Goal: Transaction & Acquisition: Purchase product/service

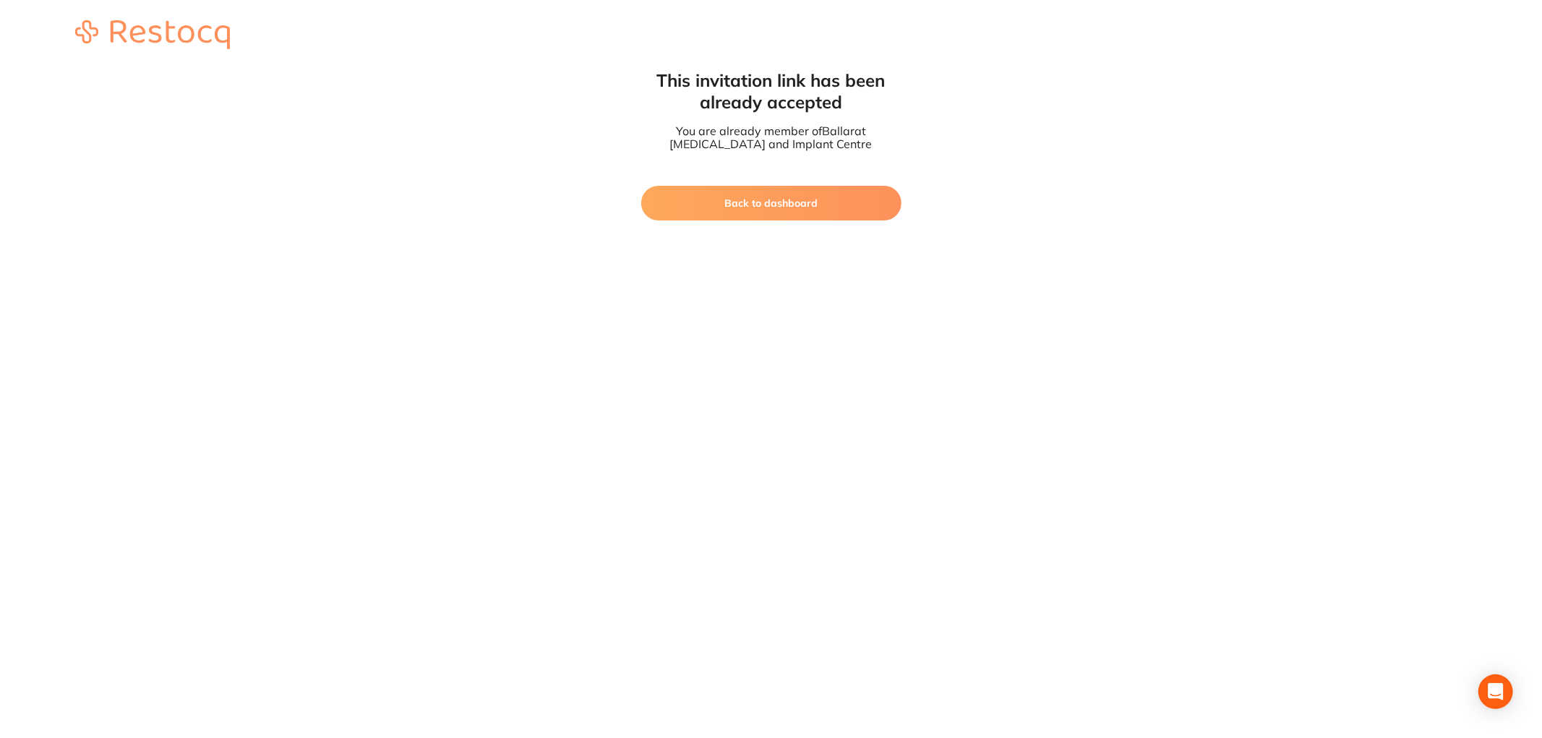
click at [695, 202] on button "Back to dashboard" at bounding box center [771, 203] width 260 height 35
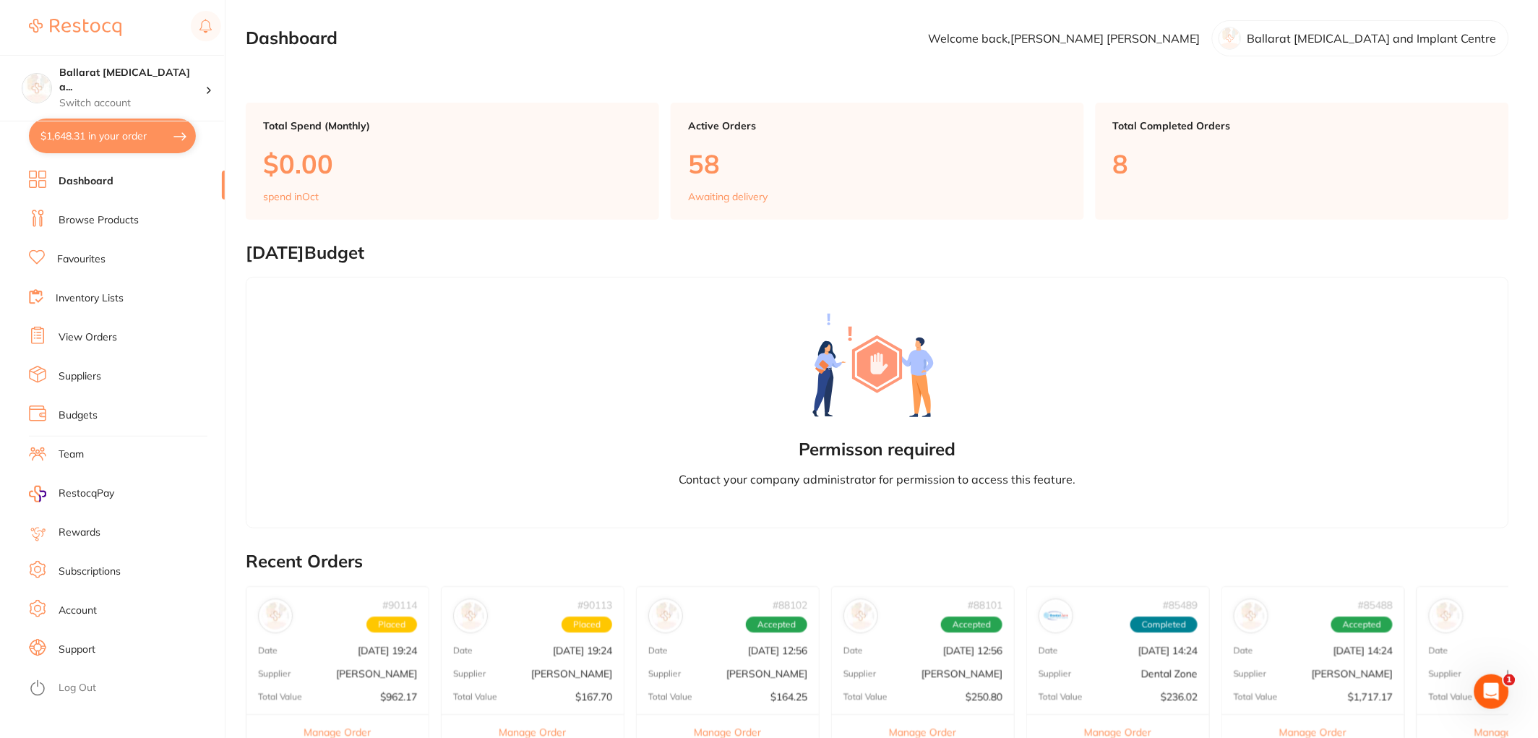
click at [113, 128] on button "$1,648.31 in your order" at bounding box center [112, 136] width 167 height 35
checkbox input "true"
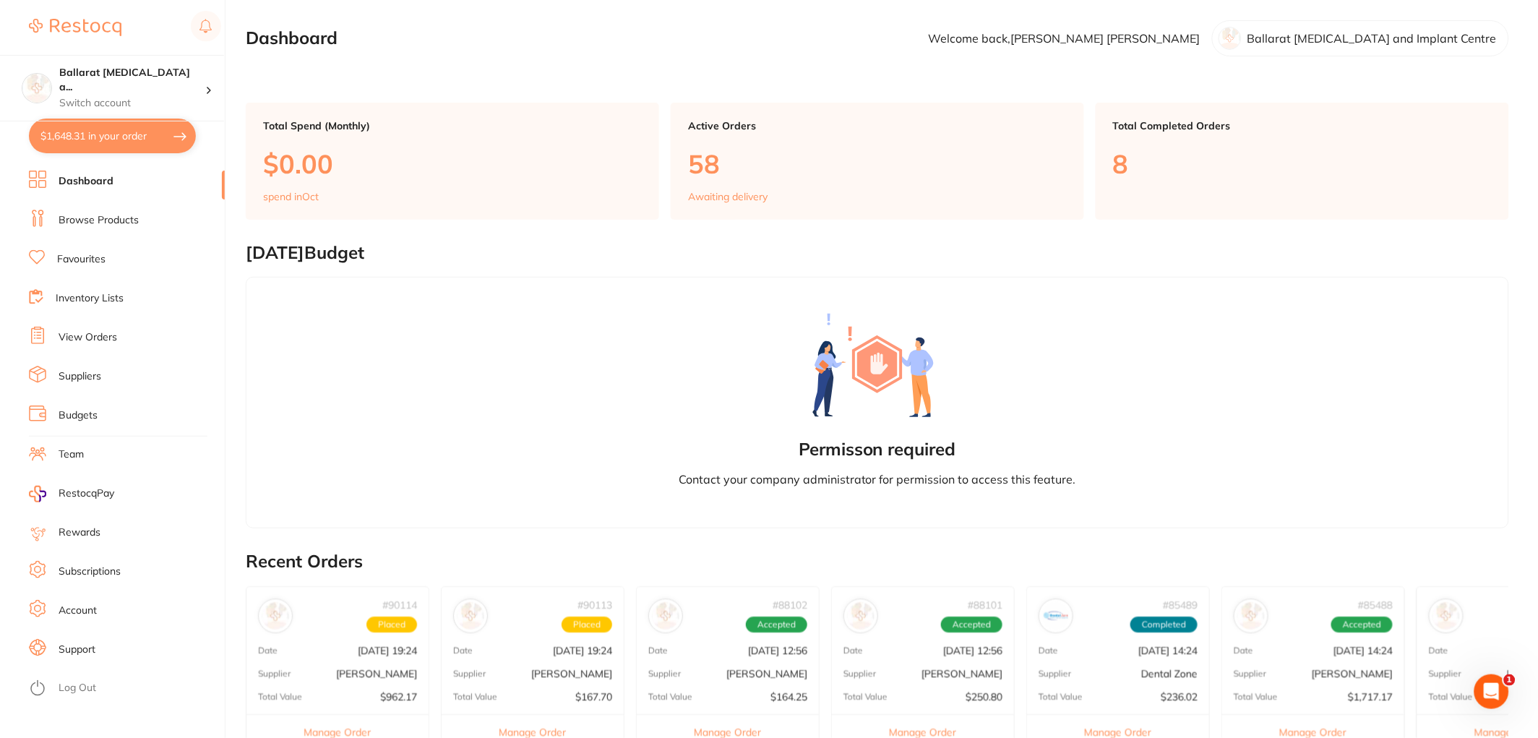
checkbox input "true"
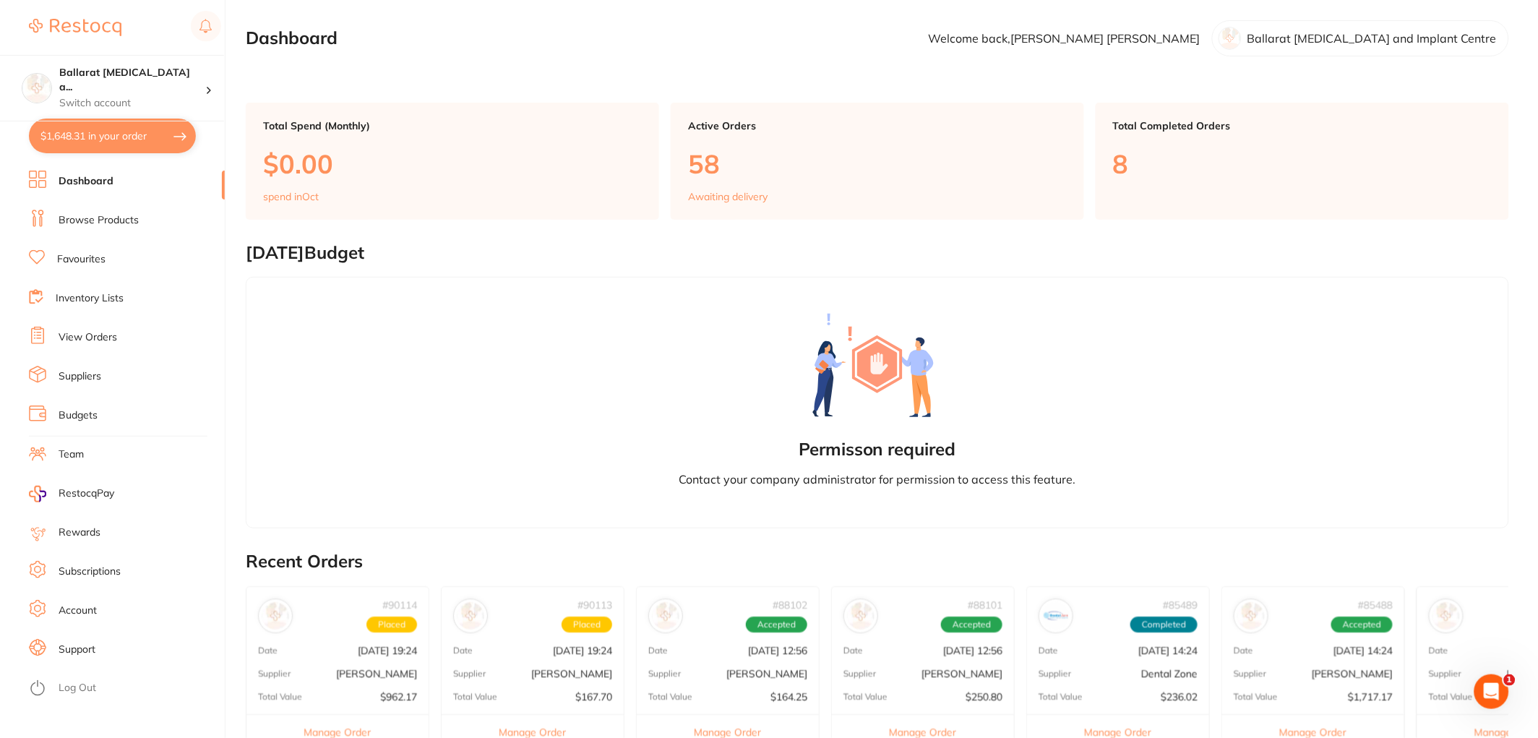
checkbox input "true"
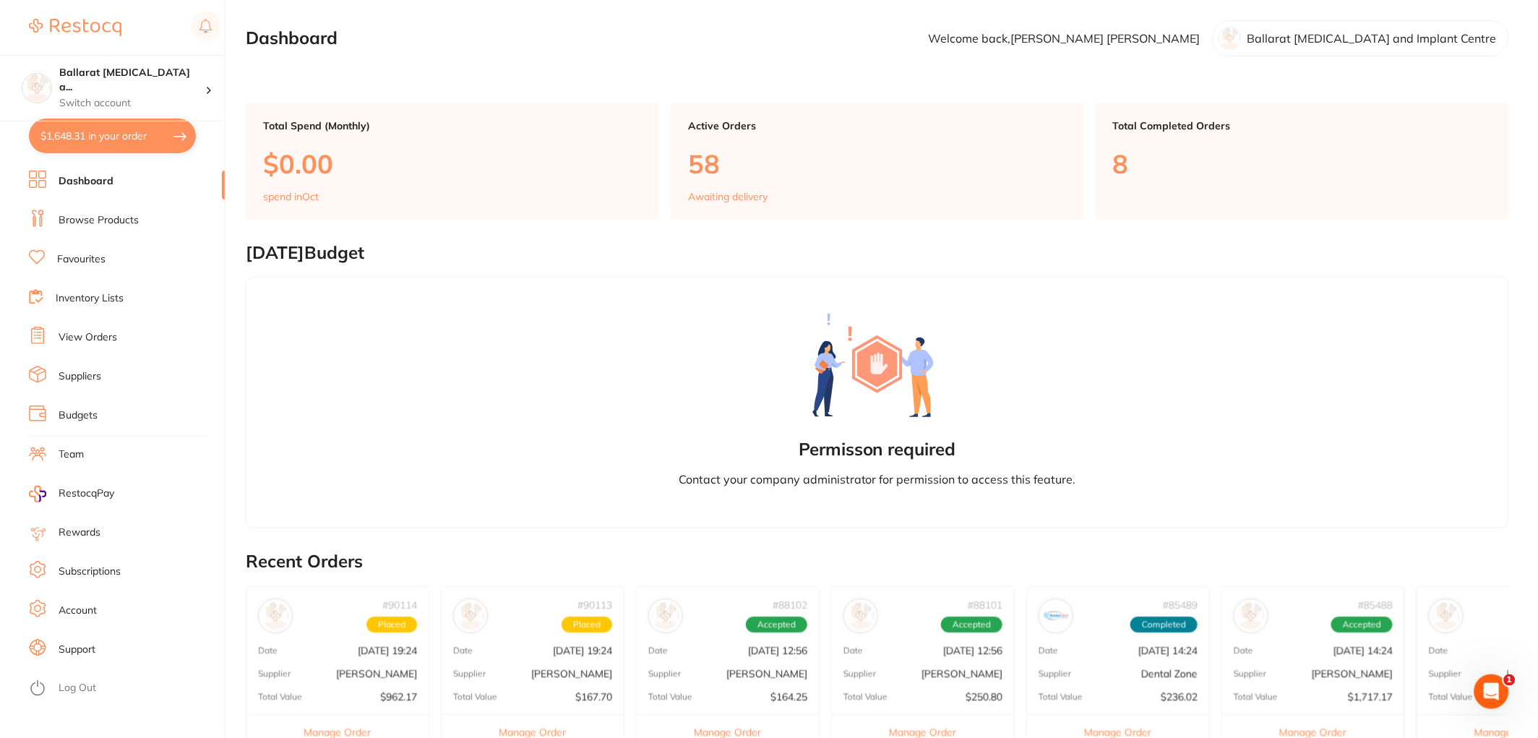
checkbox input "true"
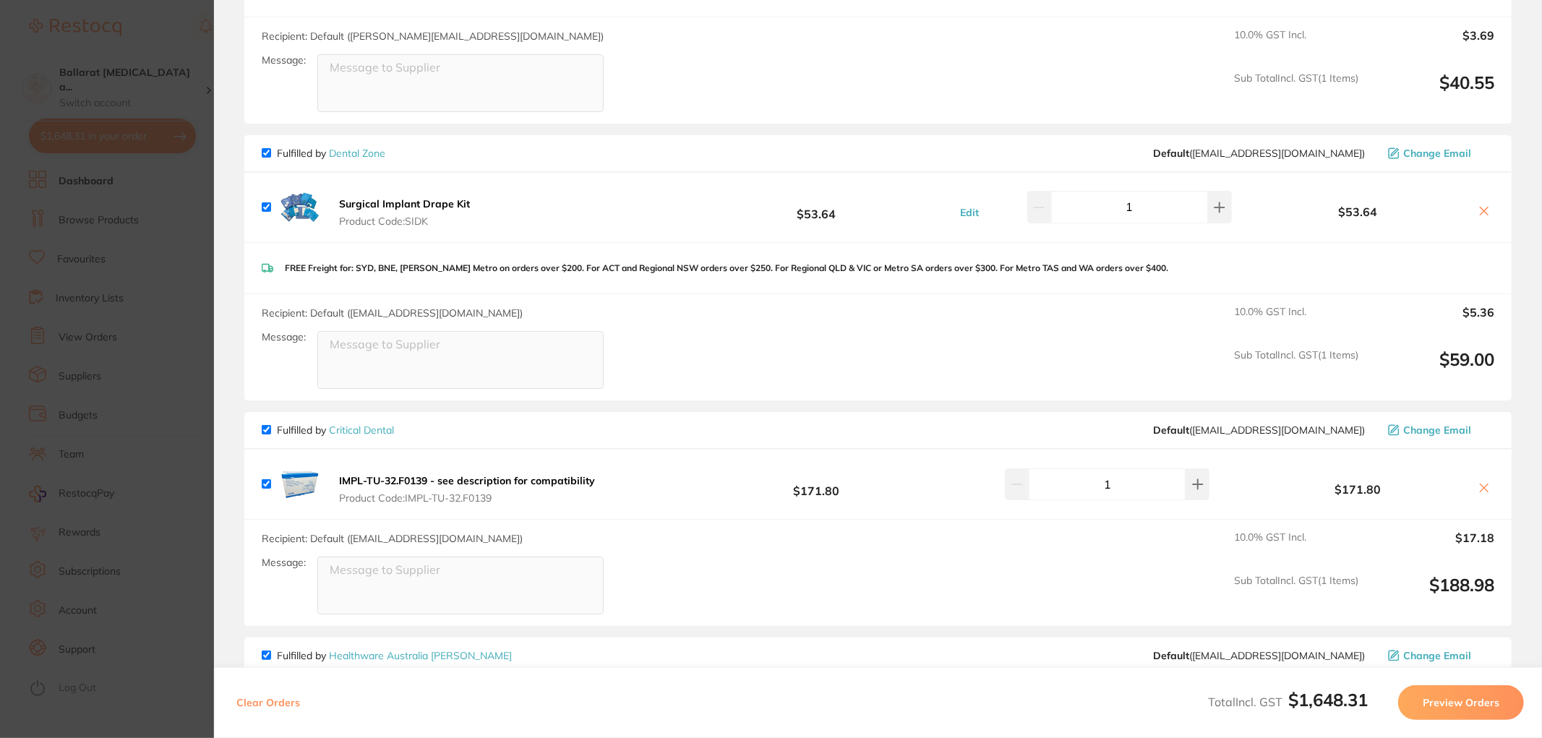
scroll to position [1284, 0]
click at [484, 473] on b "IMPL-TU-32.F0139 - see description for compatibility" at bounding box center [467, 479] width 256 height 13
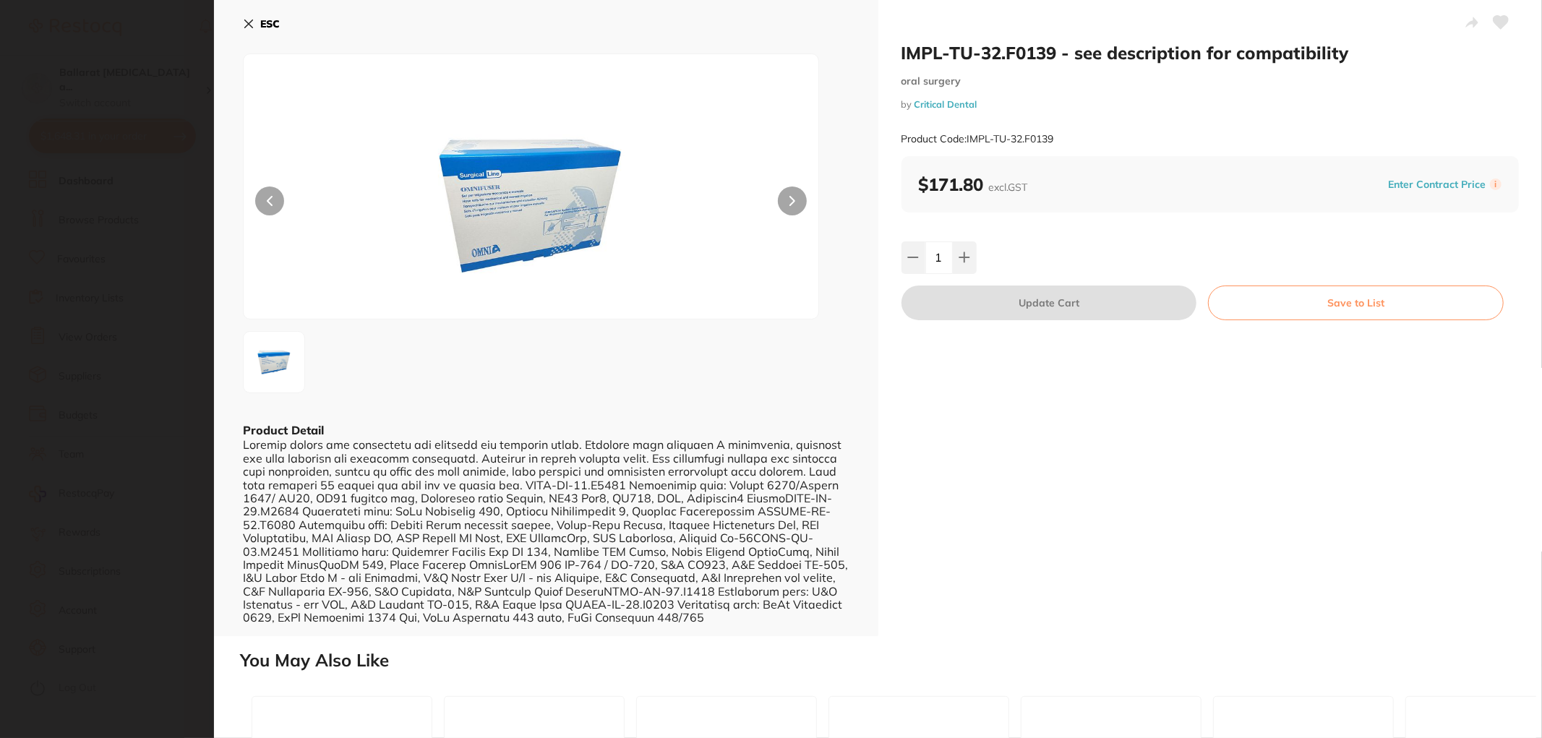
scroll to position [0, 0]
click at [270, 20] on b "ESC" at bounding box center [270, 23] width 20 height 13
